Goal: Check status: Check status

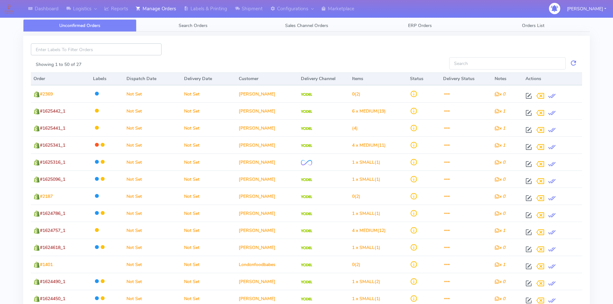
click at [109, 52] on input at bounding box center [96, 49] width 131 height 12
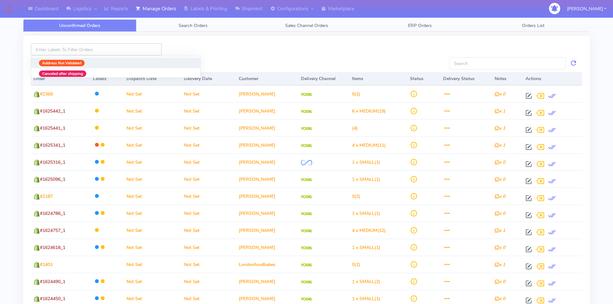
paste input "1621467"
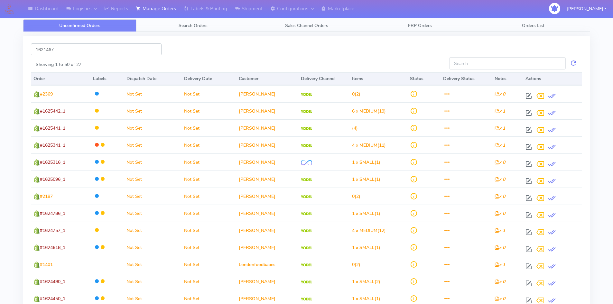
click at [79, 52] on input "1621467" at bounding box center [96, 49] width 131 height 12
type input "1621467"
click at [54, 53] on input "1621467" at bounding box center [96, 49] width 131 height 12
click at [45, 51] on input "1621467" at bounding box center [96, 49] width 131 height 12
click at [463, 65] on input "Showing 1 to 50 of 27" at bounding box center [507, 63] width 117 height 12
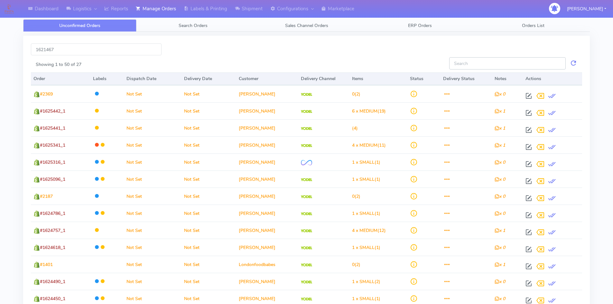
paste input "1621467"
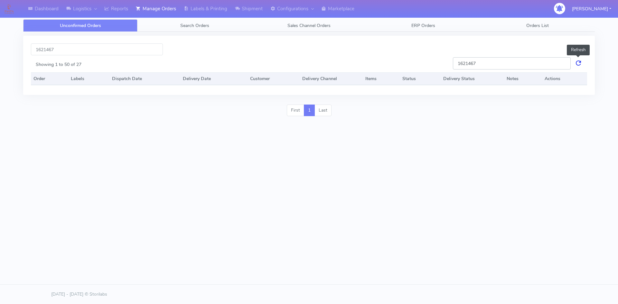
type input "1621467"
click at [579, 63] on link at bounding box center [579, 63] width 8 height 12
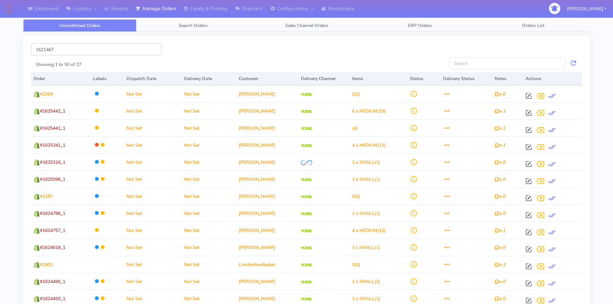
click at [81, 49] on input "1621467" at bounding box center [96, 49] width 131 height 12
paste input "1621467"
type input "1621467"
click at [80, 52] on input "1621467" at bounding box center [96, 49] width 131 height 12
click at [173, 29] on link "Search Orders" at bounding box center [193, 25] width 113 height 13
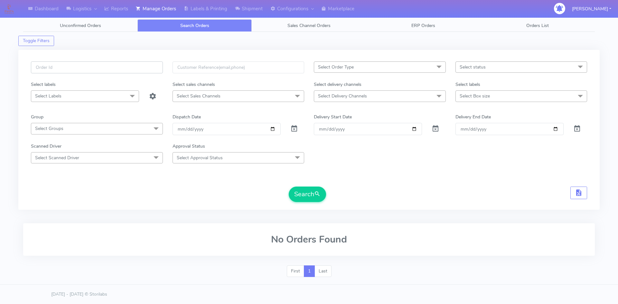
click at [80, 68] on input "text" at bounding box center [97, 67] width 132 height 12
paste input "86PVPMZ3"
type input "86PVPMZ3"
click at [93, 69] on input "text" at bounding box center [97, 67] width 132 height 12
click at [86, 65] on input "text" at bounding box center [97, 67] width 132 height 12
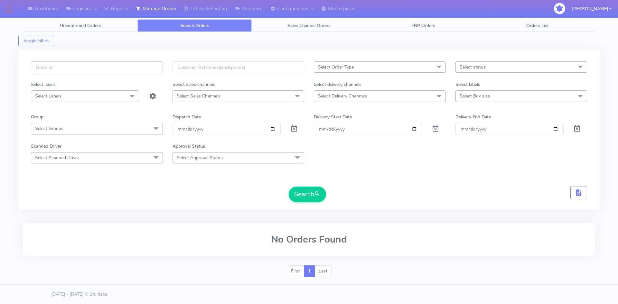
paste input "1621467"
click at [307, 196] on button "Search" at bounding box center [307, 194] width 37 height 15
click at [70, 66] on input "1621467" at bounding box center [97, 67] width 132 height 12
type input "1"
click at [189, 71] on input "text" at bounding box center [239, 67] width 132 height 12
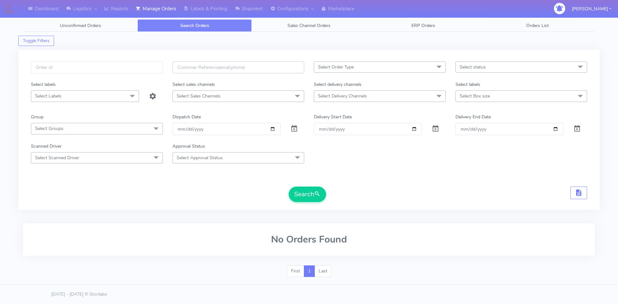
paste input "swz9mp8ch8@privaterelay.appleid.com"
type input "swz9mp8ch8@privaterelay.appleid.com"
click at [295, 193] on button "Search" at bounding box center [307, 194] width 37 height 15
click at [76, 10] on link "Logistics" at bounding box center [81, 9] width 38 height 18
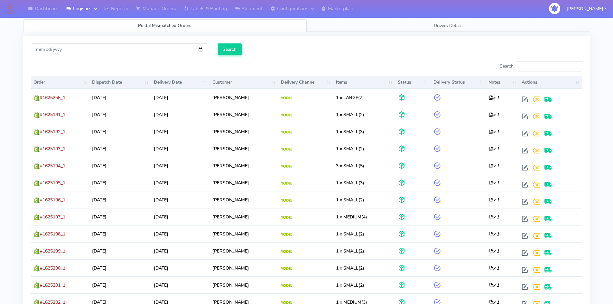
click at [543, 67] on input "Search:" at bounding box center [549, 66] width 65 height 10
paste input "1621467"
type input "1621467"
click at [69, 9] on icon at bounding box center [68, 8] width 5 height 6
click at [259, 9] on link "Shipment" at bounding box center [248, 9] width 35 height 18
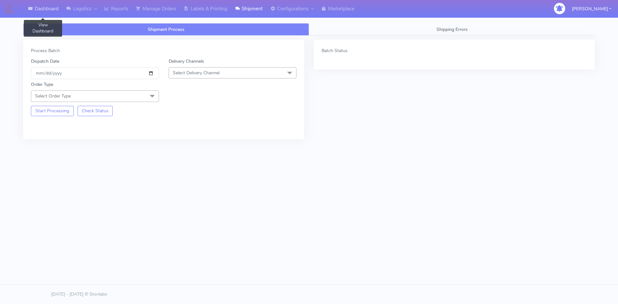
click at [42, 10] on link "Dashboard" at bounding box center [43, 9] width 38 height 18
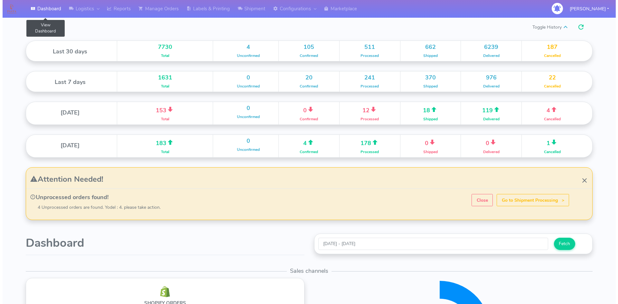
scroll to position [114, 283]
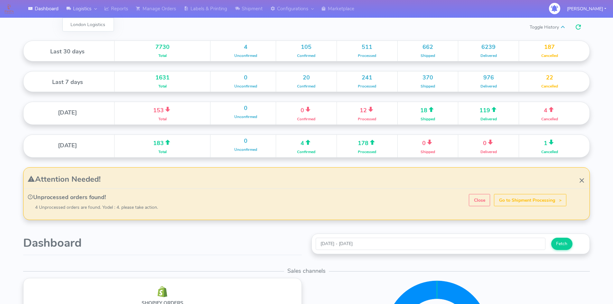
click at [80, 9] on link "Logistics" at bounding box center [81, 9] width 38 height 18
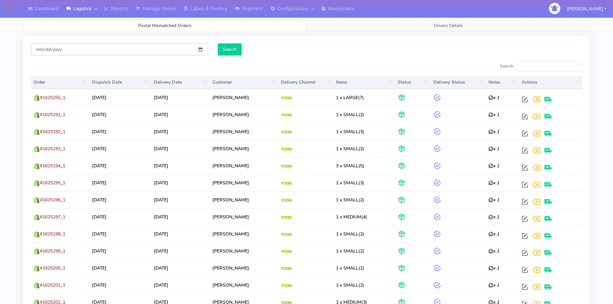
click at [143, 49] on input "2025-09-17" at bounding box center [119, 49] width 177 height 12
click at [282, 13] on link "Configurations" at bounding box center [292, 9] width 51 height 18
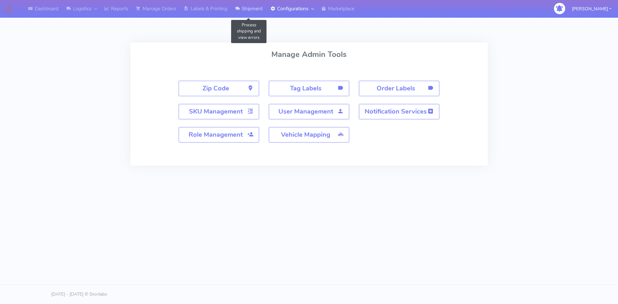
click at [244, 5] on link "Shipment" at bounding box center [248, 9] width 35 height 18
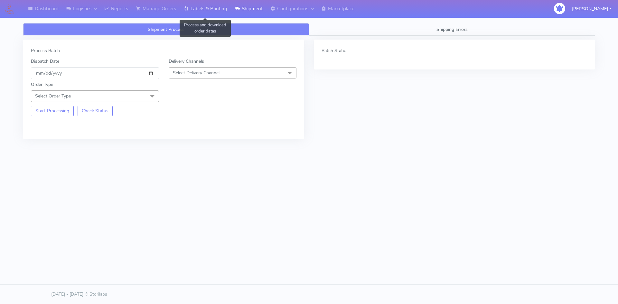
click at [197, 9] on link "Labels & Printing" at bounding box center [205, 9] width 51 height 18
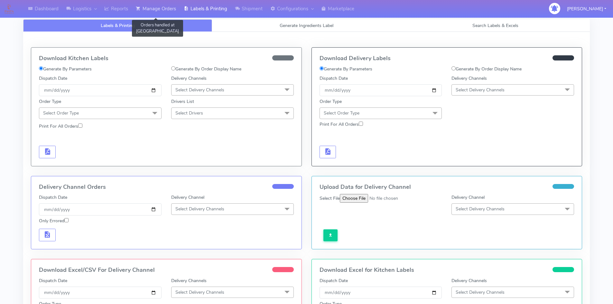
click at [164, 8] on link "Manage Orders" at bounding box center [156, 9] width 48 height 18
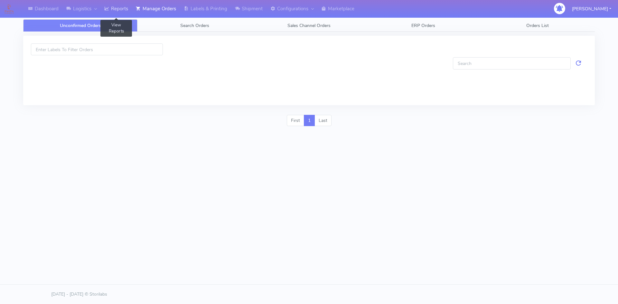
click at [109, 9] on icon at bounding box center [106, 8] width 5 height 6
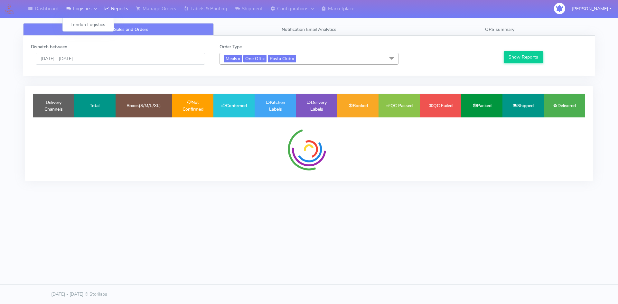
click at [72, 11] on link "Logistics" at bounding box center [81, 9] width 38 height 18
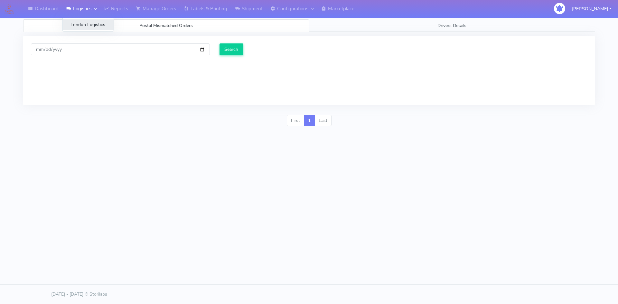
click at [76, 26] on link "London Logistics" at bounding box center [88, 24] width 51 height 11
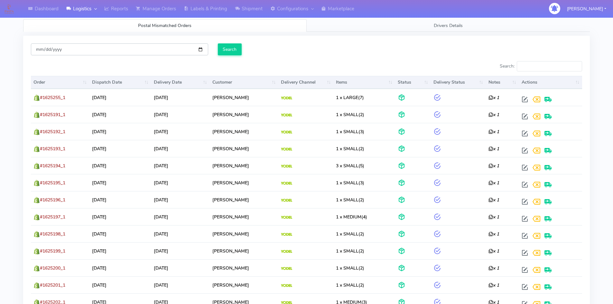
click at [146, 51] on input "2025-09-17" at bounding box center [119, 49] width 177 height 12
click at [201, 51] on input "2025-09-17" at bounding box center [119, 49] width 177 height 12
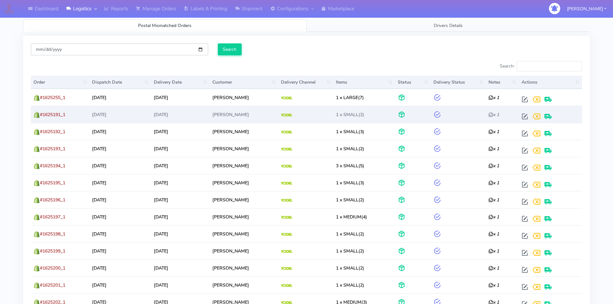
type input "2025-09-09"
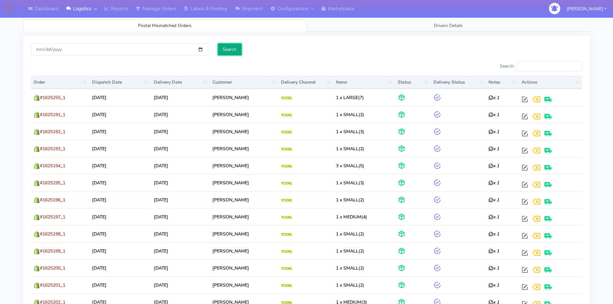
click at [224, 47] on input "Search" at bounding box center [230, 49] width 24 height 12
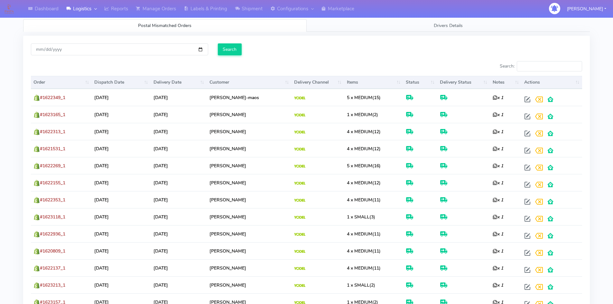
click at [154, 66] on div at bounding box center [166, 67] width 281 height 13
click at [555, 68] on input "Search:" at bounding box center [549, 66] width 65 height 10
paste input "1621467"
type input "1621467"
click at [552, 67] on input "Search:" at bounding box center [549, 66] width 65 height 10
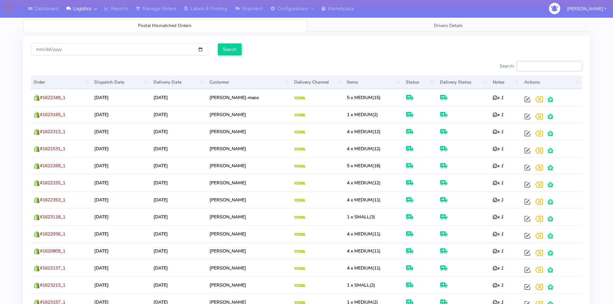
paste input "swz9mp8ch8@privaterelay.appleid.com"
type input "swz9mp8ch8@privaterelay.appleid.com"
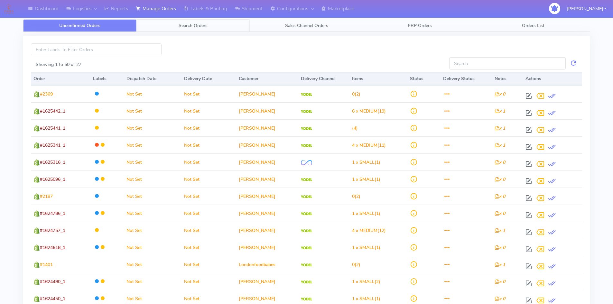
click at [186, 30] on link "Search Orders" at bounding box center [193, 25] width 113 height 13
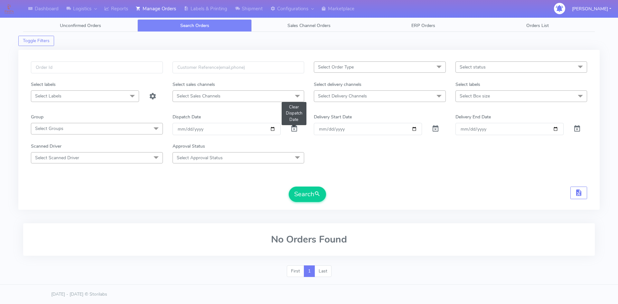
click at [293, 129] on span at bounding box center [294, 130] width 8 height 6
click at [79, 70] on input "text" at bounding box center [97, 67] width 132 height 12
paste input "1624932"
type input "1624932"
click at [294, 192] on button "Search" at bounding box center [307, 194] width 37 height 15
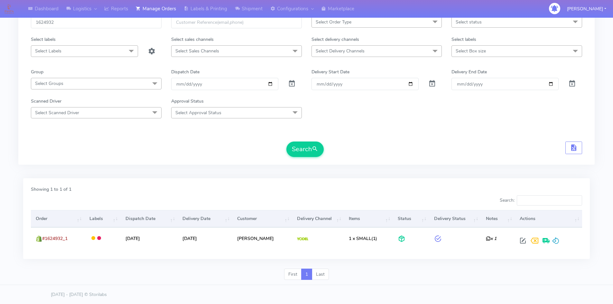
scroll to position [45, 0]
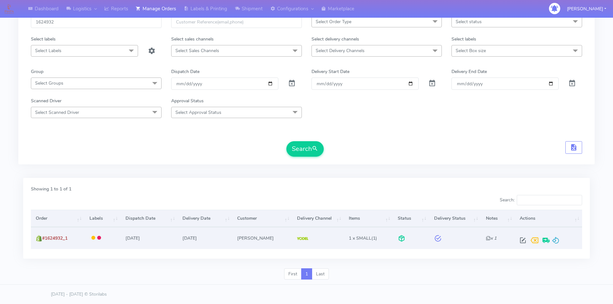
click at [134, 237] on td "15/09/2025" at bounding box center [149, 238] width 57 height 22
click at [56, 239] on span "#1624932_1" at bounding box center [54, 238] width 25 height 6
click at [489, 241] on icon "x 1" at bounding box center [491, 238] width 11 height 6
click at [522, 240] on span at bounding box center [523, 242] width 12 height 6
select select "5"
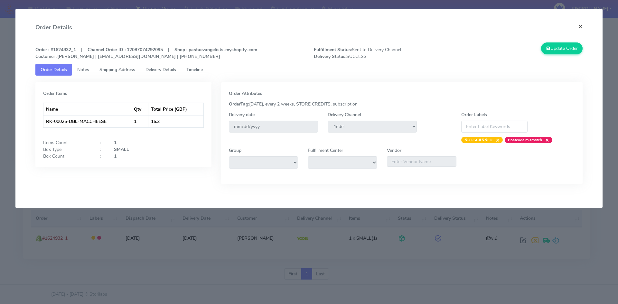
click at [582, 25] on button "×" at bounding box center [580, 26] width 14 height 17
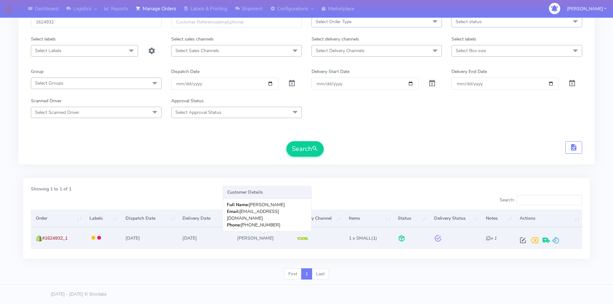
click at [251, 237] on td "Hannah Bagley" at bounding box center [262, 238] width 60 height 22
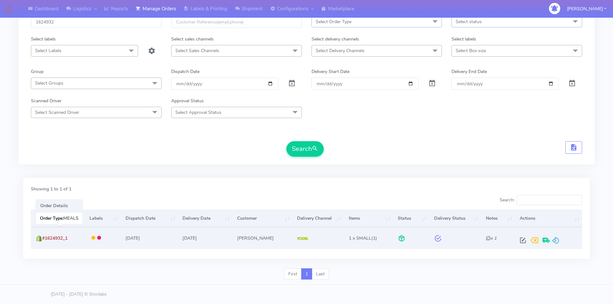
click at [56, 238] on span "#1624932_1" at bounding box center [54, 238] width 25 height 6
click at [301, 237] on img at bounding box center [302, 238] width 11 height 3
click at [109, 238] on td at bounding box center [102, 238] width 36 height 22
click at [129, 239] on td "15/09/2025" at bounding box center [149, 238] width 57 height 22
click at [297, 236] on td at bounding box center [318, 238] width 52 height 22
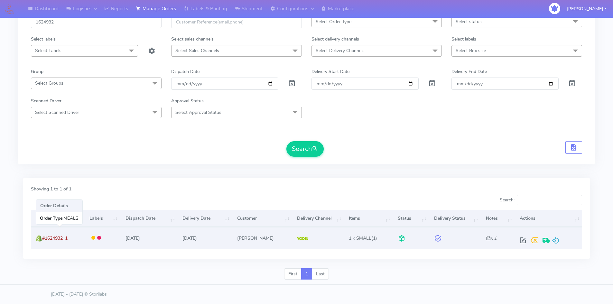
click at [54, 239] on span "#1624932_1" at bounding box center [54, 238] width 25 height 6
click at [36, 239] on img at bounding box center [39, 238] width 6 height 6
click at [39, 239] on img at bounding box center [39, 238] width 6 height 6
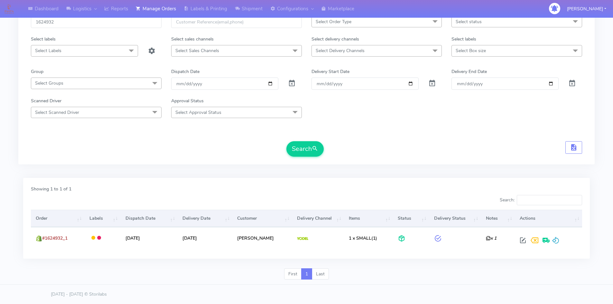
click at [310, 220] on th "Delivery Channel" at bounding box center [318, 218] width 52 height 17
click at [401, 218] on th "Status" at bounding box center [411, 218] width 36 height 17
click at [422, 221] on th "Status" at bounding box center [411, 218] width 36 height 17
click at [423, 221] on th "Status" at bounding box center [411, 218] width 36 height 17
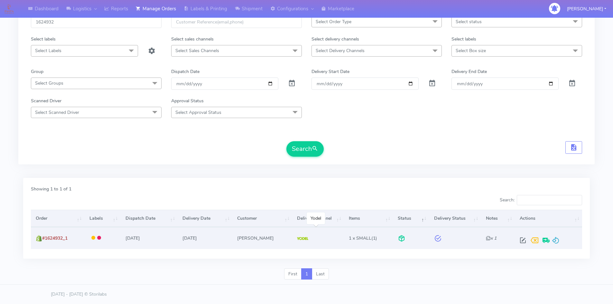
click at [306, 245] on td at bounding box center [318, 238] width 52 height 22
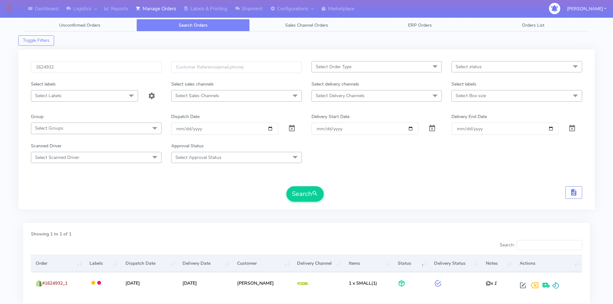
scroll to position [0, 0]
click at [49, 70] on input "1624932" at bounding box center [96, 67] width 131 height 12
paste input "1467"
type input "1621467"
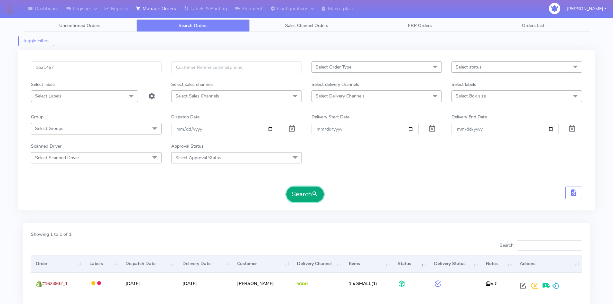
click at [307, 196] on button "Search" at bounding box center [305, 194] width 37 height 15
drag, startPoint x: 200, startPoint y: 26, endPoint x: 188, endPoint y: 209, distance: 183.2
click at [188, 209] on div "1621467 Select Order Type Select All MEALS ATAVI One Off Pasta Club Gift Kit Ev…" at bounding box center [306, 130] width 577 height 160
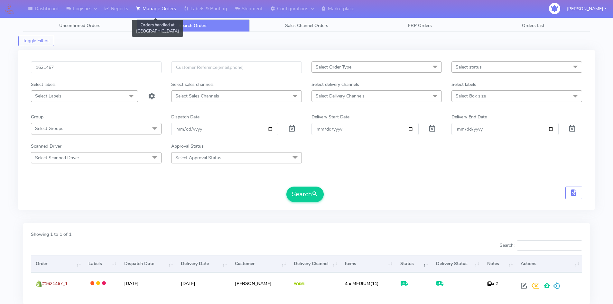
click at [152, 13] on link "Manage Orders" at bounding box center [156, 9] width 48 height 18
click at [527, 28] on span "Orders List" at bounding box center [533, 26] width 23 height 6
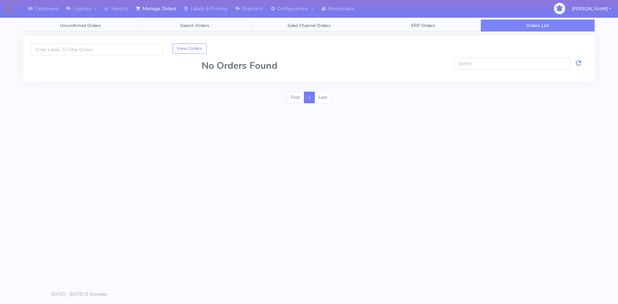
click at [200, 28] on span "Search Orders" at bounding box center [194, 26] width 29 height 6
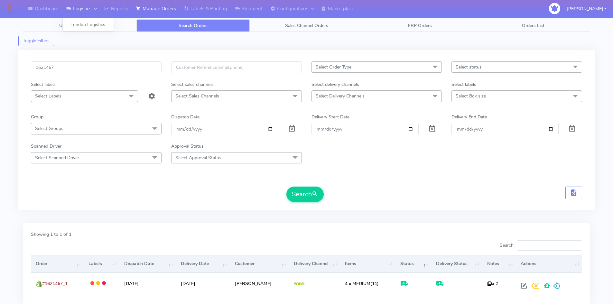
click at [77, 11] on link "Logistics" at bounding box center [81, 9] width 38 height 18
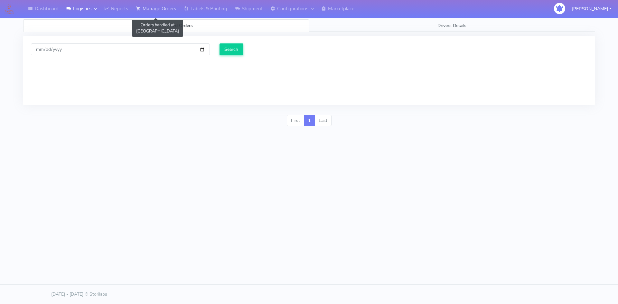
click at [152, 7] on link "Manage Orders" at bounding box center [156, 9] width 48 height 18
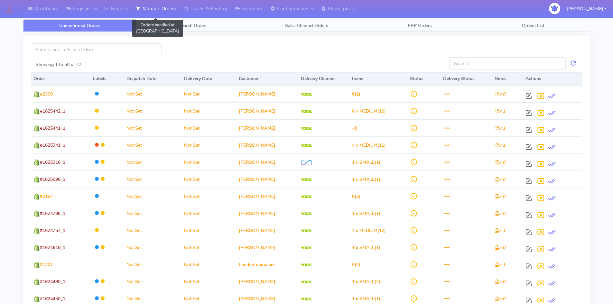
click at [149, 8] on link "Manage Orders" at bounding box center [156, 9] width 48 height 18
click at [124, 9] on link "Reports" at bounding box center [116, 9] width 32 height 18
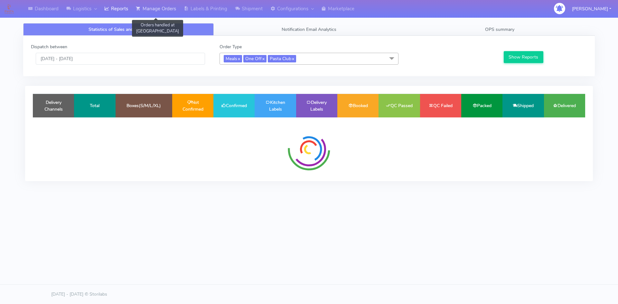
click at [170, 8] on link "Manage Orders" at bounding box center [156, 9] width 48 height 18
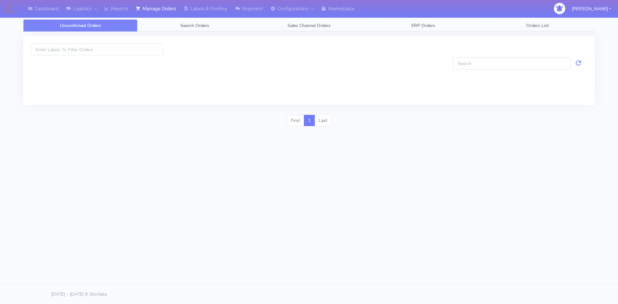
click at [212, 33] on div at bounding box center [308, 73] width 581 height 83
click at [211, 28] on link "Search Orders" at bounding box center [194, 25] width 114 height 13
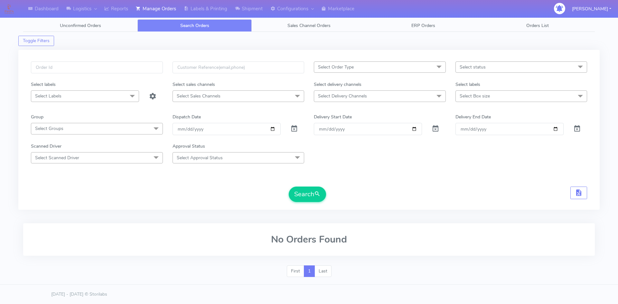
click at [295, 128] on span at bounding box center [294, 130] width 8 height 6
click at [73, 66] on input "text" at bounding box center [97, 67] width 132 height 12
paste input "1621467"
type input "1621467"
click at [295, 192] on button "Search" at bounding box center [307, 194] width 37 height 15
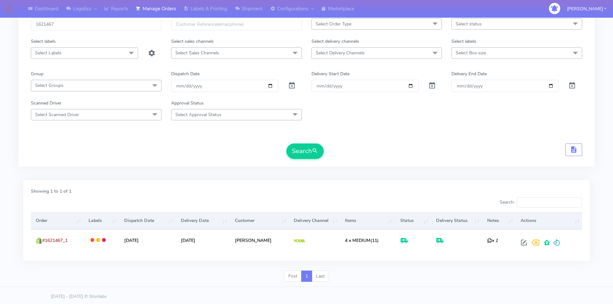
scroll to position [45, 0]
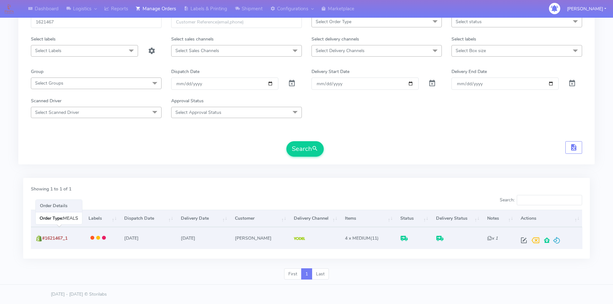
drag, startPoint x: 52, startPoint y: 238, endPoint x: 46, endPoint y: 240, distance: 7.0
click at [48, 240] on span "#1621467_1" at bounding box center [54, 238] width 25 height 6
click at [38, 240] on img at bounding box center [39, 238] width 6 height 6
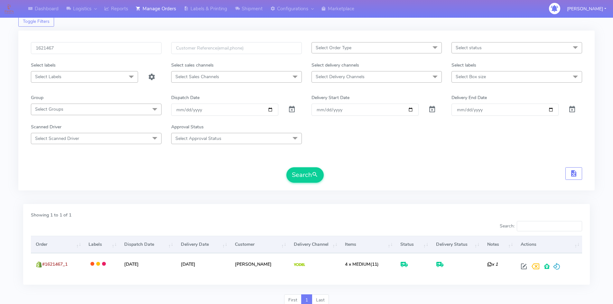
scroll to position [0, 0]
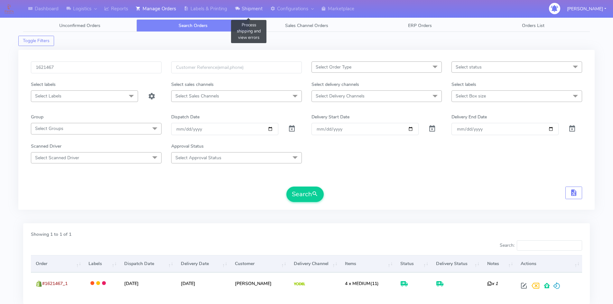
click at [250, 10] on link "Shipment" at bounding box center [248, 9] width 35 height 18
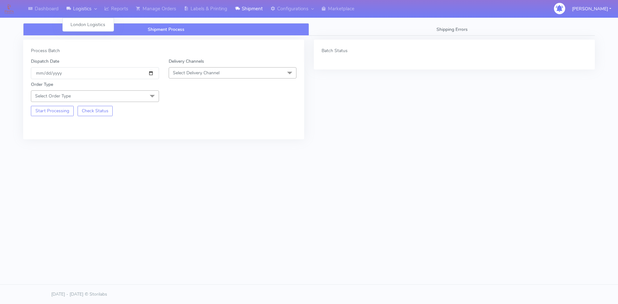
click at [72, 12] on link "Logistics" at bounding box center [81, 9] width 38 height 18
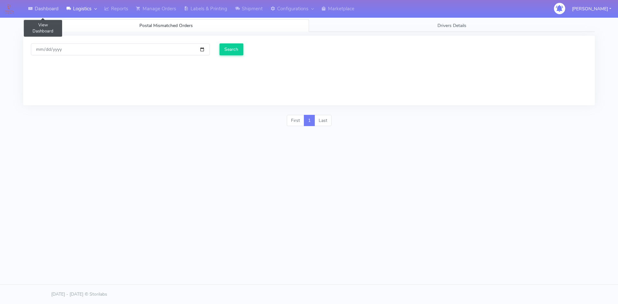
click at [46, 9] on link "Dashboard" at bounding box center [43, 9] width 38 height 18
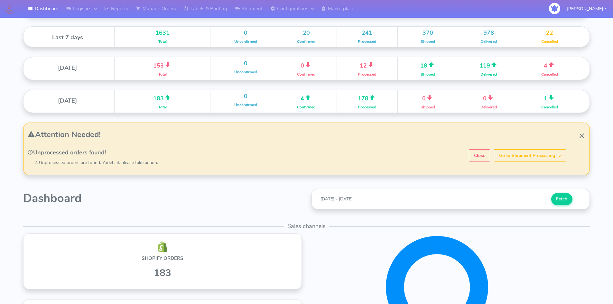
scroll to position [97, 0]
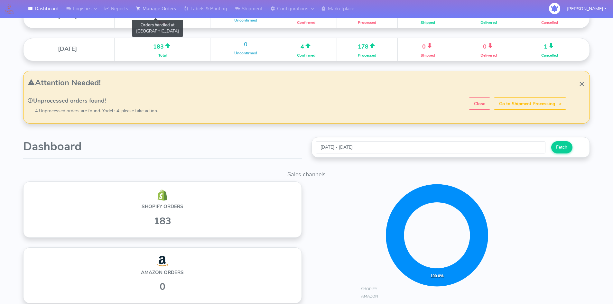
click at [155, 4] on link "Manage Orders" at bounding box center [156, 9] width 48 height 18
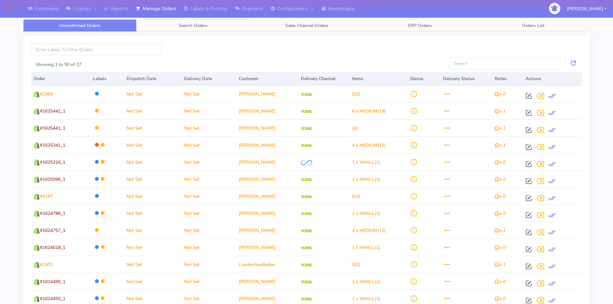
click at [197, 25] on span "Search Orders" at bounding box center [193, 26] width 29 height 6
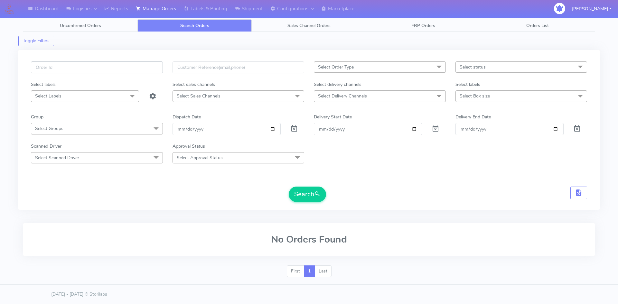
click at [52, 72] on input "text" at bounding box center [97, 67] width 132 height 12
paste input "1621467"
type input "1621467"
click at [291, 130] on span at bounding box center [294, 130] width 8 height 6
click at [307, 198] on button "Search" at bounding box center [307, 194] width 37 height 15
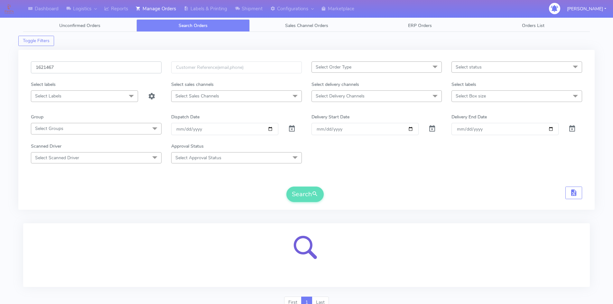
click at [59, 69] on input "1621467" at bounding box center [96, 67] width 131 height 12
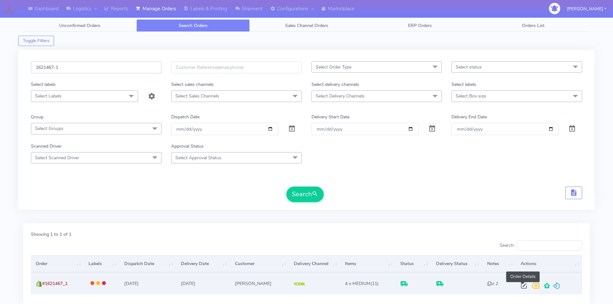
type input "1621467-1"
click at [523, 285] on span at bounding box center [524, 287] width 12 height 6
select select "5"
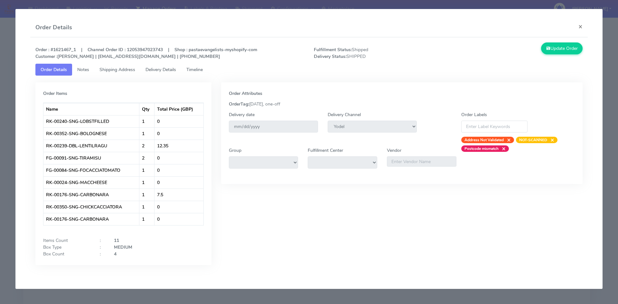
click at [156, 72] on span "Delivery Details" at bounding box center [161, 70] width 31 height 6
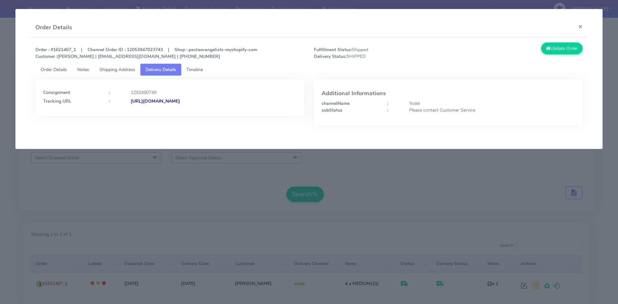
click at [180, 100] on strong "https://www.yodel.co.uk/tracking/JJD0002249960895227" at bounding box center [155, 101] width 49 height 6
click at [581, 24] on button "×" at bounding box center [580, 26] width 14 height 17
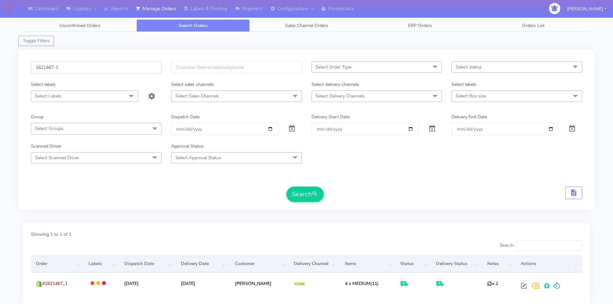
click at [112, 69] on input "1621467-1" at bounding box center [96, 67] width 131 height 12
click at [78, 73] on input "text" at bounding box center [96, 67] width 131 height 12
paste input "13721014"
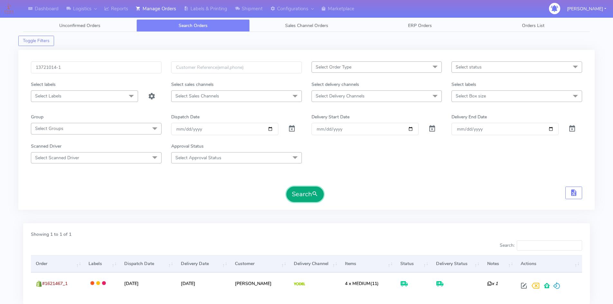
click at [292, 190] on button "Search" at bounding box center [305, 194] width 37 height 15
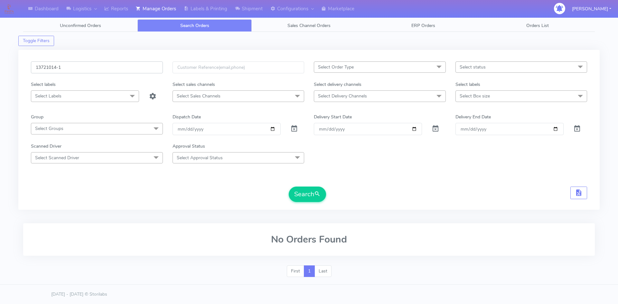
click at [80, 64] on input "13721014-1" at bounding box center [97, 67] width 132 height 12
type input "13721014"
click at [308, 200] on button "Search" at bounding box center [307, 194] width 37 height 15
click at [92, 67] on input "13721014" at bounding box center [97, 67] width 132 height 12
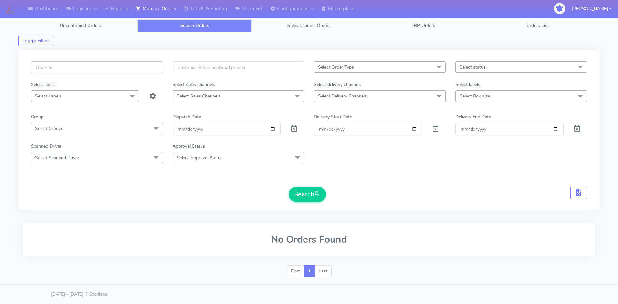
paste input "1624932"
type input "1624932"
click at [286, 193] on div "Search" at bounding box center [309, 194] width 556 height 15
click at [297, 194] on button "Search" at bounding box center [307, 194] width 37 height 15
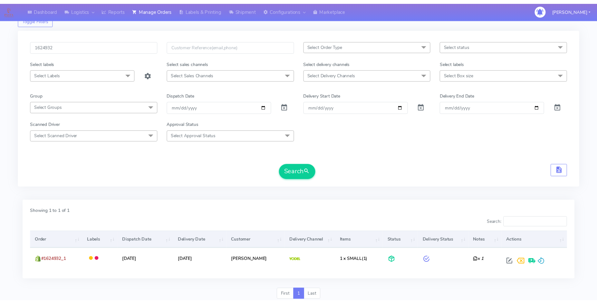
scroll to position [45, 0]
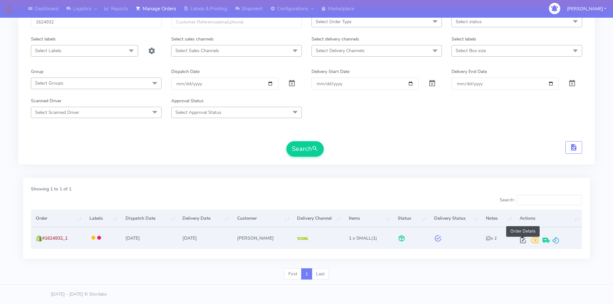
click at [523, 239] on span at bounding box center [523, 242] width 12 height 6
select select "5"
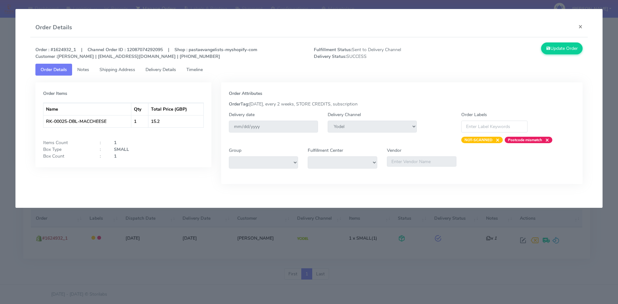
click at [164, 72] on span "Delivery Details" at bounding box center [161, 70] width 31 height 6
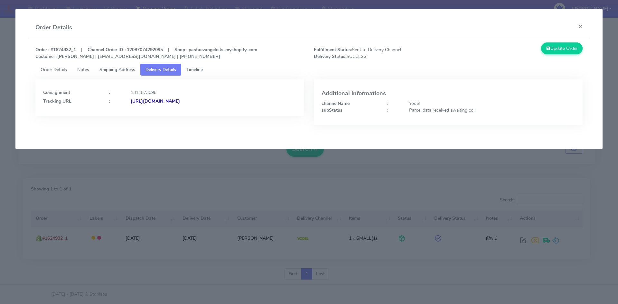
click at [169, 101] on strong "https://www.yodel.co.uk/tracking/JJD0002249960899991" at bounding box center [155, 101] width 49 height 6
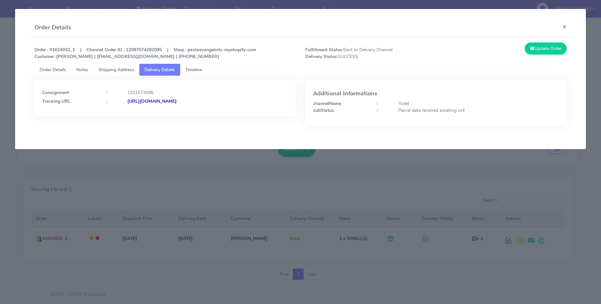
drag, startPoint x: 253, startPoint y: 100, endPoint x: 198, endPoint y: 102, distance: 55.4
click at [198, 102] on div "https://www.yodel.co.uk/tracking/JJD0002249960899991" at bounding box center [208, 101] width 170 height 7
copy strong "JJD0002249960899991"
click at [205, 138] on div "Order : #1624932_1 | Channel Order ID : 12087074292095 | Shop : pastaevangelist…" at bounding box center [300, 88] width 543 height 103
click at [562, 28] on button "×" at bounding box center [565, 26] width 14 height 17
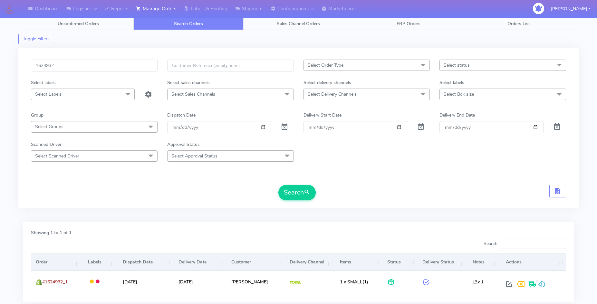
scroll to position [0, 0]
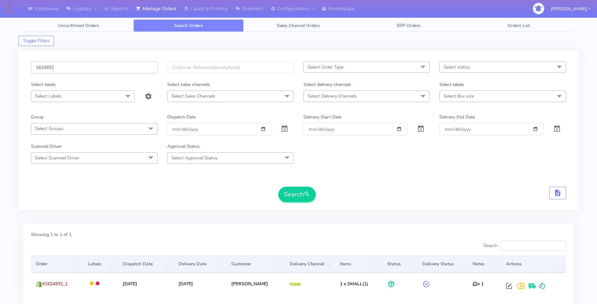
click at [68, 66] on input "1624932" at bounding box center [94, 67] width 127 height 12
paste input "1467"
type input "1621467"
click at [289, 194] on button "Search" at bounding box center [296, 194] width 37 height 15
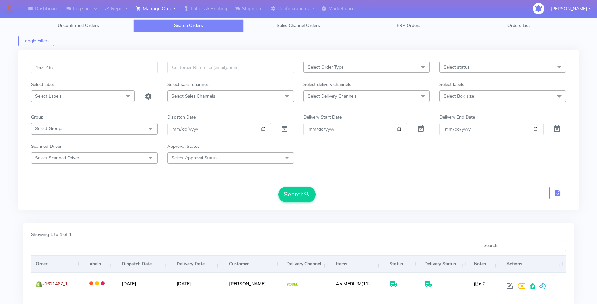
scroll to position [46, 0]
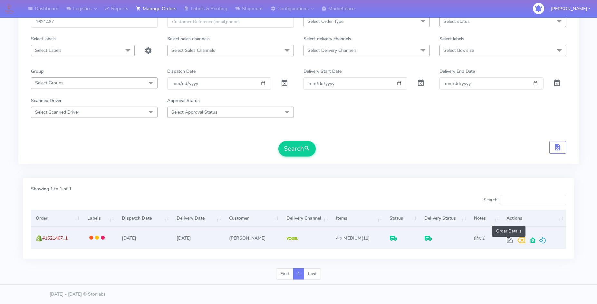
click at [508, 241] on span at bounding box center [510, 242] width 12 height 6
select select "5"
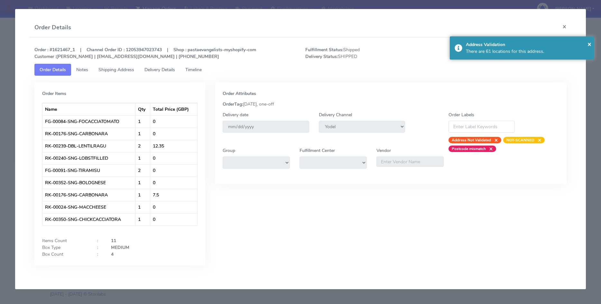
click at [162, 72] on span "Delivery Details" at bounding box center [160, 70] width 31 height 6
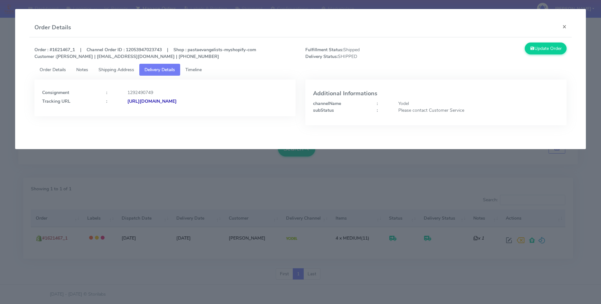
click at [164, 102] on strong "https://www.yodel.co.uk/tracking/JJD0002249960895227" at bounding box center [151, 101] width 49 height 6
click at [565, 27] on button "×" at bounding box center [565, 26] width 14 height 17
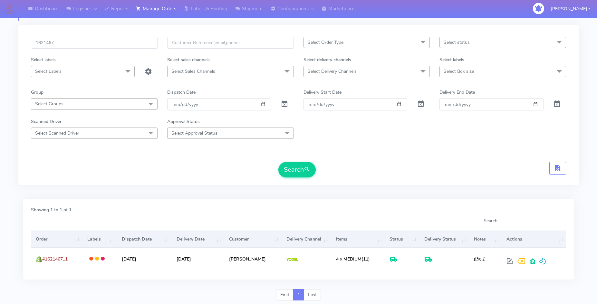
scroll to position [0, 0]
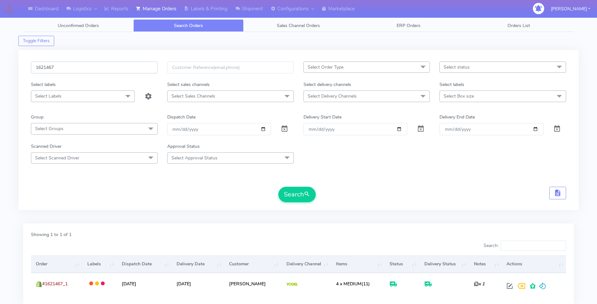
click at [68, 72] on input "1621467" at bounding box center [94, 67] width 127 height 12
paste input "4284"
type input "1624284"
click at [308, 203] on div "1624284 Select Order Type Select All MEALS ATAVI One Off Pasta Club Gift Kit Ev…" at bounding box center [298, 133] width 544 height 145
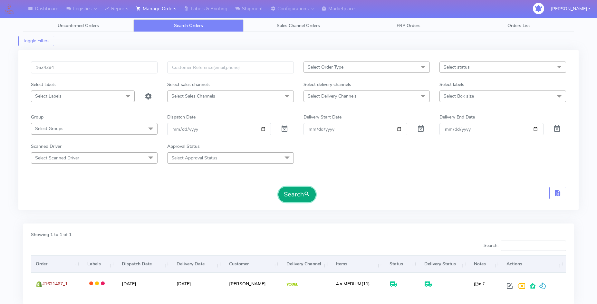
click at [305, 196] on span "submit" at bounding box center [307, 194] width 6 height 9
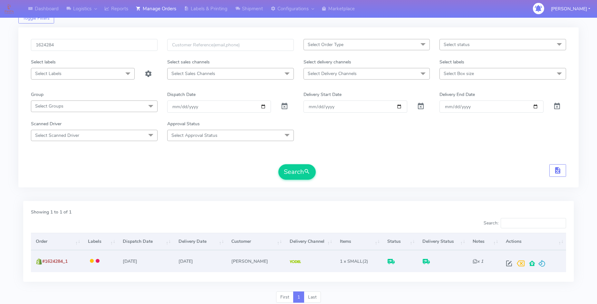
scroll to position [46, 0]
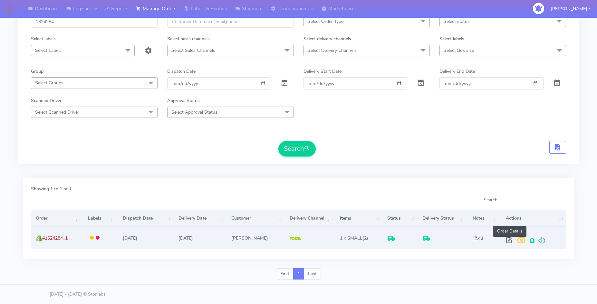
click at [509, 240] on span at bounding box center [509, 242] width 12 height 6
select select "5"
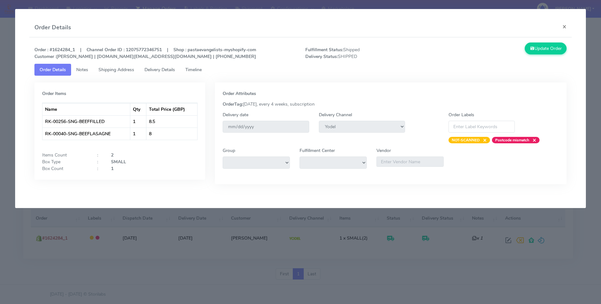
click at [158, 72] on span "Delivery Details" at bounding box center [160, 70] width 31 height 6
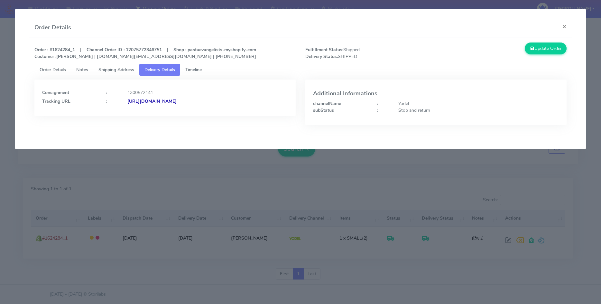
click at [208, 96] on div "Consignment : 1300572141 Tracking URL : https://www.yodel.co.uk/tracking/JJD000…" at bounding box center [165, 95] width 246 height 17
click at [177, 100] on strong "https://www.yodel.co.uk/tracking/JJD0002249960898707" at bounding box center [151, 101] width 49 height 6
click at [564, 27] on button "×" at bounding box center [565, 26] width 14 height 17
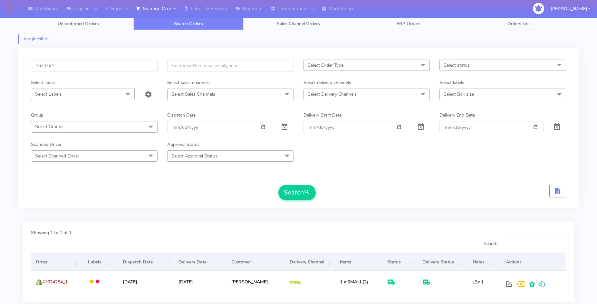
scroll to position [0, 0]
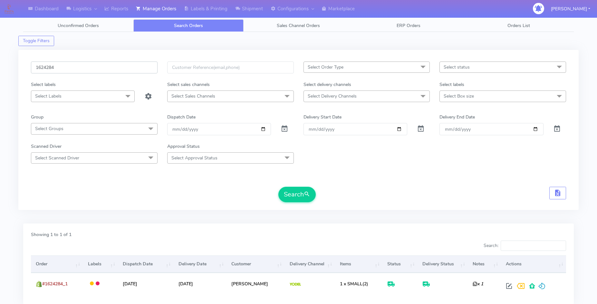
click at [77, 70] on input "1624284" at bounding box center [94, 67] width 127 height 12
paste input "text"
type input "1624284"
click at [290, 193] on button "Search" at bounding box center [296, 194] width 37 height 15
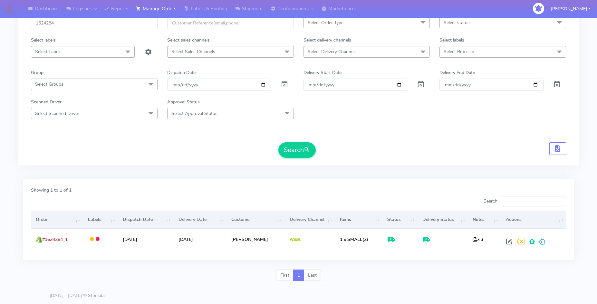
scroll to position [46, 0]
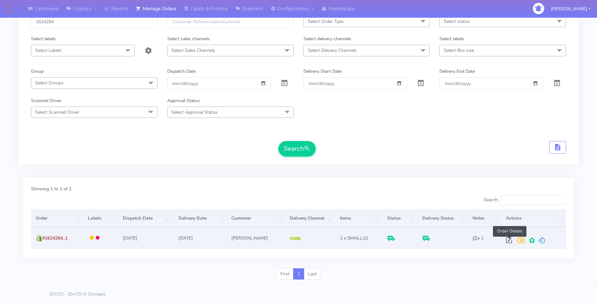
click at [505, 240] on span at bounding box center [509, 242] width 12 height 6
select select "5"
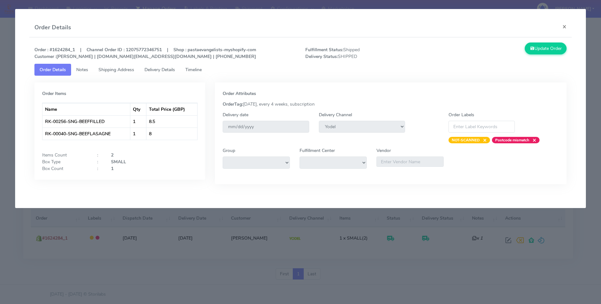
click at [155, 69] on span "Delivery Details" at bounding box center [160, 70] width 31 height 6
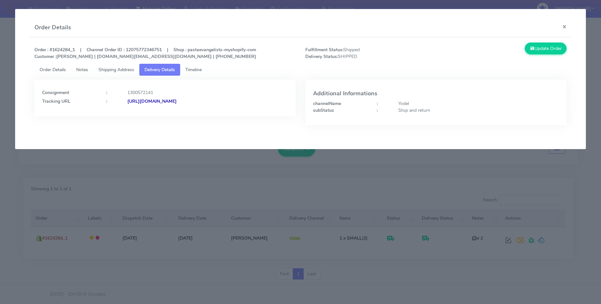
click at [177, 100] on strong "https://www.yodel.co.uk/tracking/JJD0002249960898707" at bounding box center [151, 101] width 49 height 6
click at [566, 29] on button "×" at bounding box center [565, 26] width 14 height 17
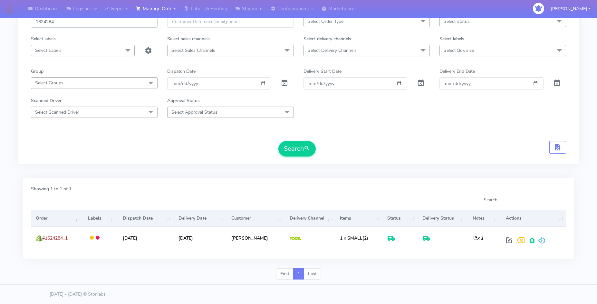
click at [80, 23] on input "1624284" at bounding box center [94, 22] width 127 height 12
paste input "1467"
type input "1621467"
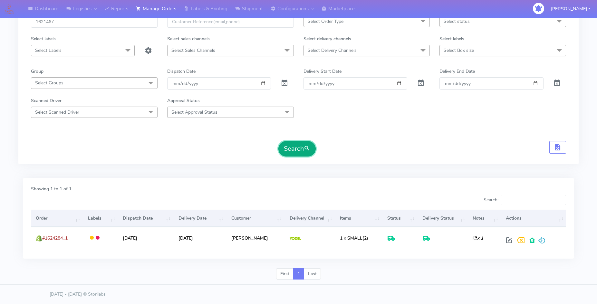
click at [288, 149] on button "Search" at bounding box center [296, 148] width 37 height 15
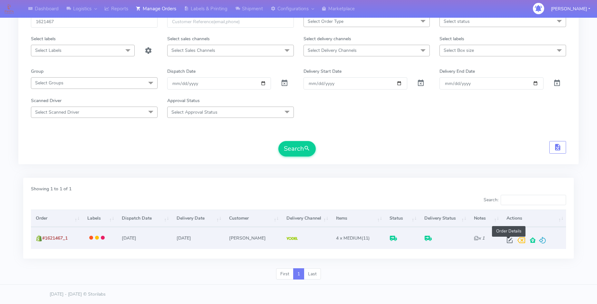
click at [509, 242] on span at bounding box center [510, 242] width 12 height 6
select select "5"
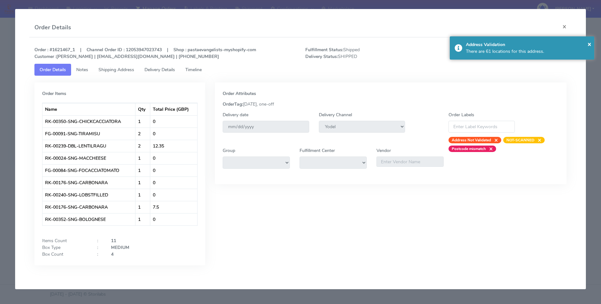
click at [163, 69] on span "Delivery Details" at bounding box center [160, 70] width 31 height 6
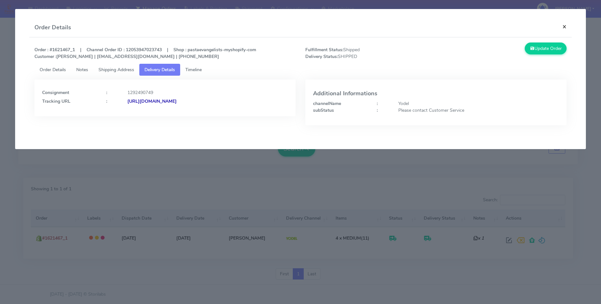
click at [565, 26] on button "×" at bounding box center [565, 26] width 14 height 17
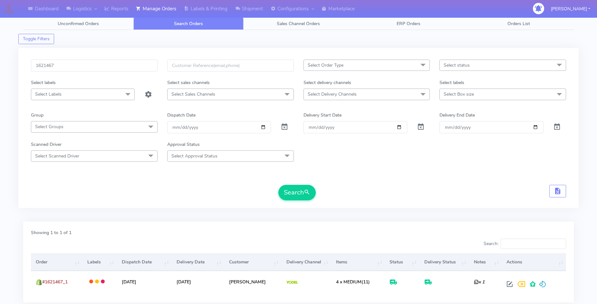
scroll to position [0, 0]
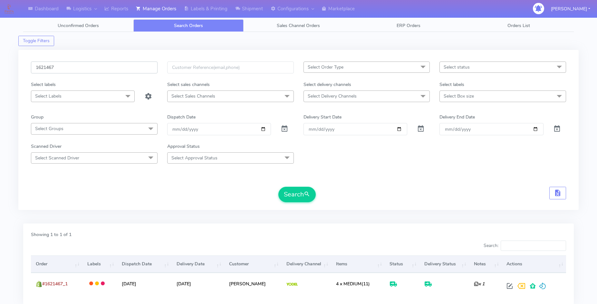
click at [73, 71] on input "1621467" at bounding box center [94, 67] width 127 height 12
paste input "1619962"
type input "1619962"
click at [295, 196] on button "Search" at bounding box center [296, 194] width 37 height 15
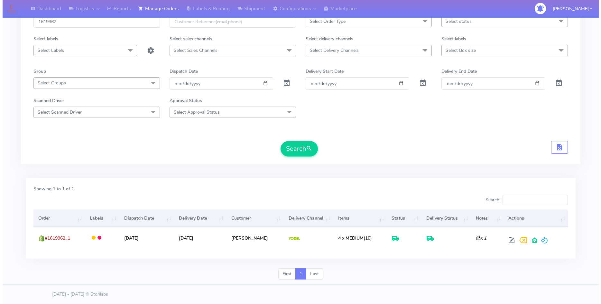
scroll to position [52, 0]
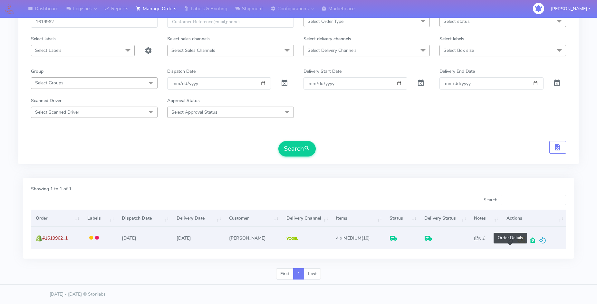
click at [511, 239] on span at bounding box center [510, 242] width 12 height 6
select select "5"
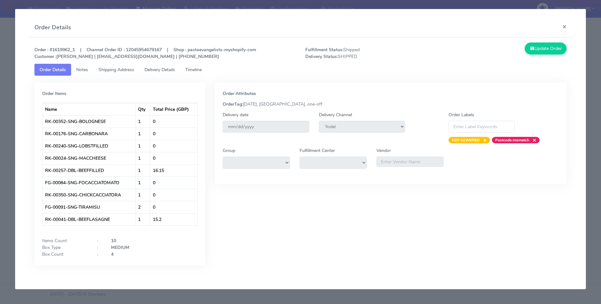
click at [156, 69] on span "Delivery Details" at bounding box center [160, 70] width 31 height 6
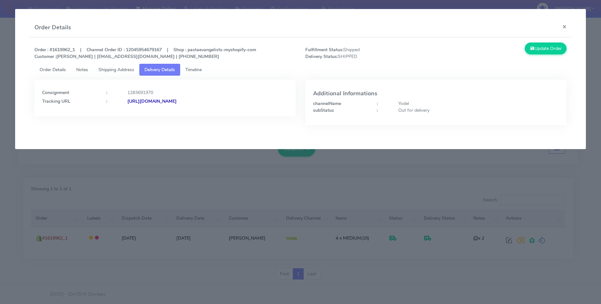
click at [412, 110] on div "Out for delivery" at bounding box center [479, 110] width 170 height 7
click at [177, 100] on strong "https://www.yodel.co.uk/tracking/JJD0002249960893117" at bounding box center [151, 101] width 49 height 6
drag, startPoint x: 53, startPoint y: 51, endPoint x: 71, endPoint y: 48, distance: 18.2
click at [71, 48] on strong "Order : #1619962_1 | Channel Order ID : 12045954679167 | Shop : pastaevangelist…" at bounding box center [145, 53] width 222 height 13
copy strong "1619962"
